Goal: Information Seeking & Learning: Learn about a topic

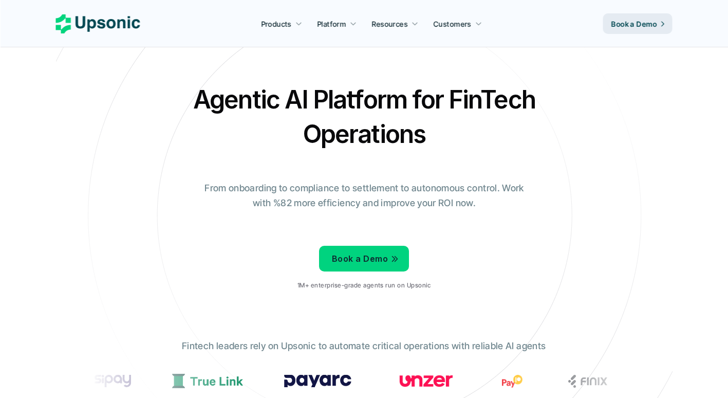
click at [314, 211] on div "Agentic AI Platform for FinTech Operations From onboarding to compliance to set…" at bounding box center [364, 190] width 601 height 216
drag, startPoint x: 314, startPoint y: 211, endPoint x: 316, endPoint y: 85, distance: 126.5
click at [316, 85] on h2 "Agentic AI Platform for FinTech Operations" at bounding box center [365, 116] width 360 height 69
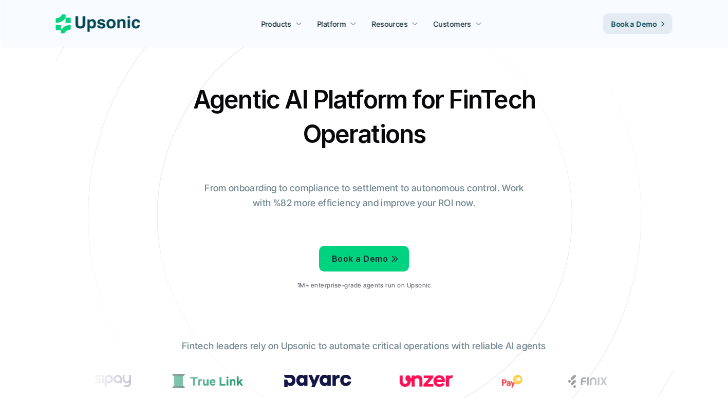
click at [316, 85] on h2 "Agentic AI Platform for FinTech Operations" at bounding box center [365, 116] width 360 height 69
drag, startPoint x: 316, startPoint y: 85, endPoint x: 330, endPoint y: 127, distance: 44.9
click at [330, 127] on h2 "Agentic AI Platform for FinTech Operations" at bounding box center [365, 116] width 360 height 69
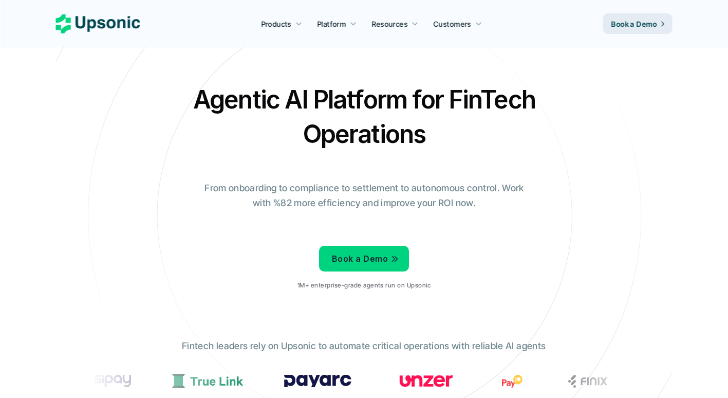
click at [330, 127] on h2 "Agentic AI Platform for FinTech Operations" at bounding box center [365, 116] width 360 height 69
click at [346, 207] on p "From onboarding to compliance to settlement to autonomous control. Work with %8…" at bounding box center [364, 196] width 334 height 30
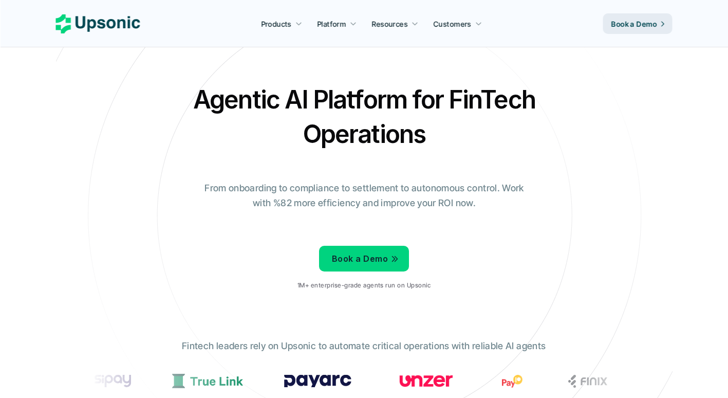
click at [346, 207] on p "From onboarding to compliance to settlement to autonomous control. Work with %8…" at bounding box center [364, 196] width 334 height 30
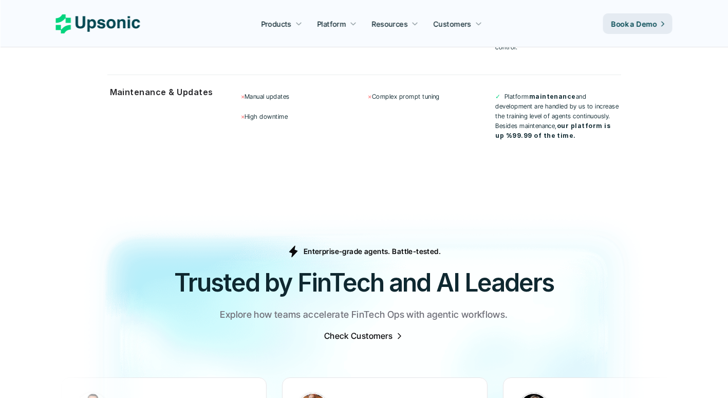
scroll to position [3038, 0]
